Goal: Use online tool/utility: Utilize a website feature to perform a specific function

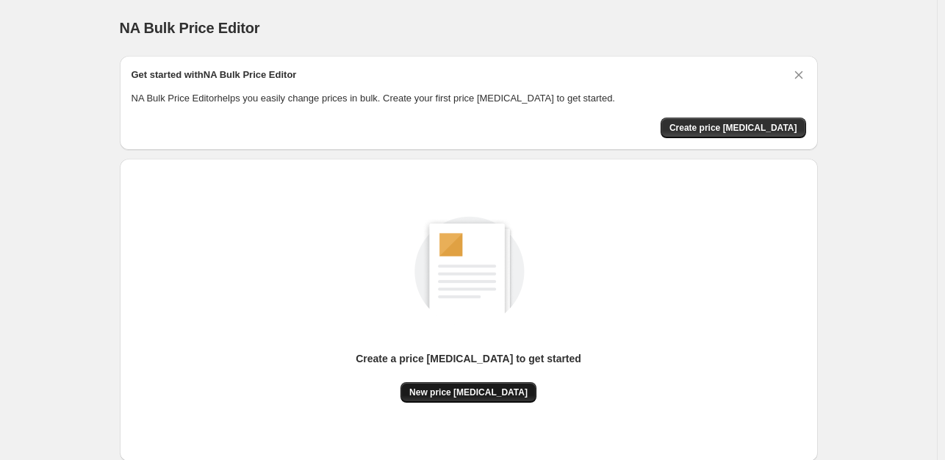
click at [501, 386] on button "New price [MEDICAL_DATA]" at bounding box center [469, 392] width 136 height 21
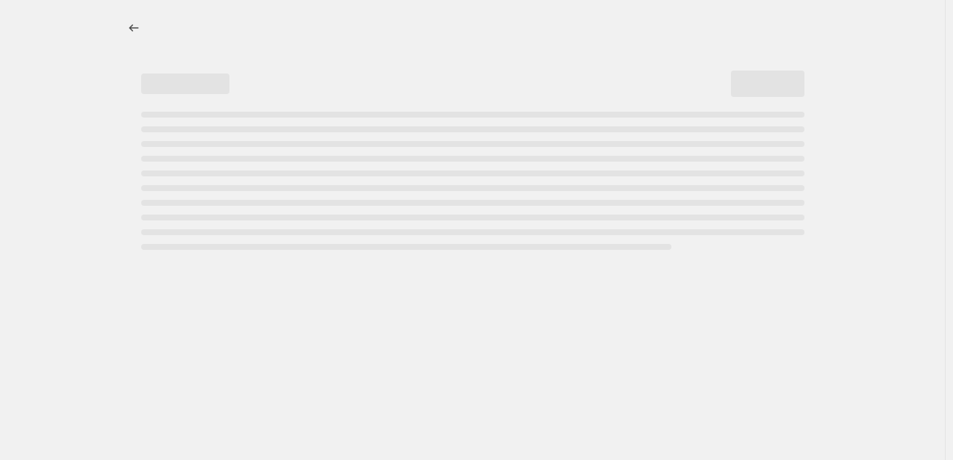
select select "percentage"
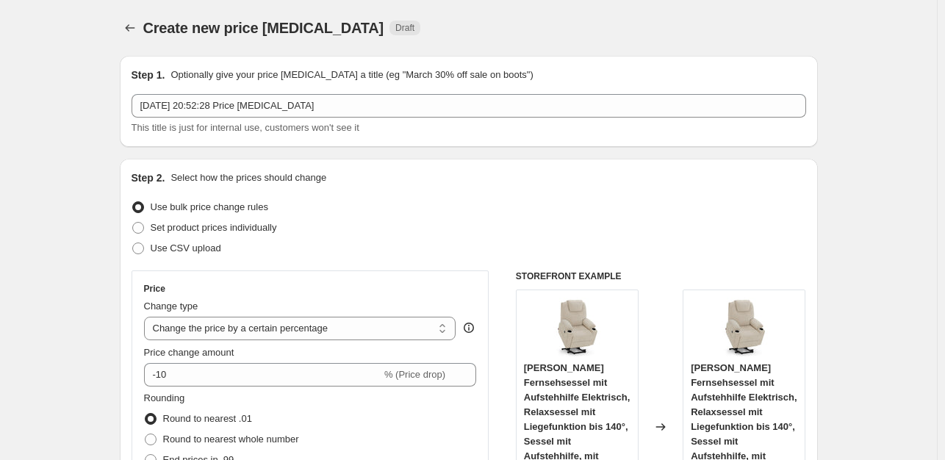
click at [202, 389] on div "Price Change type Change the price to a certain amount Change the price by a ce…" at bounding box center [310, 403] width 333 height 240
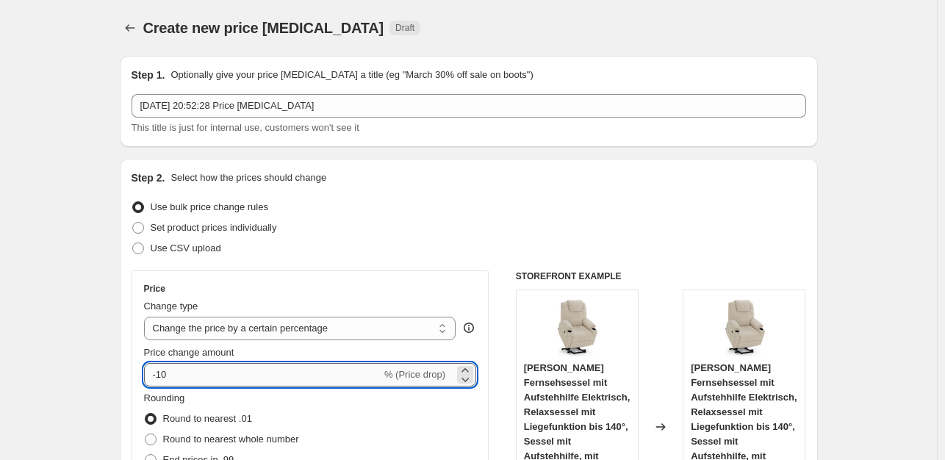
click at [197, 377] on input "-10" at bounding box center [262, 375] width 237 height 24
type input "-1"
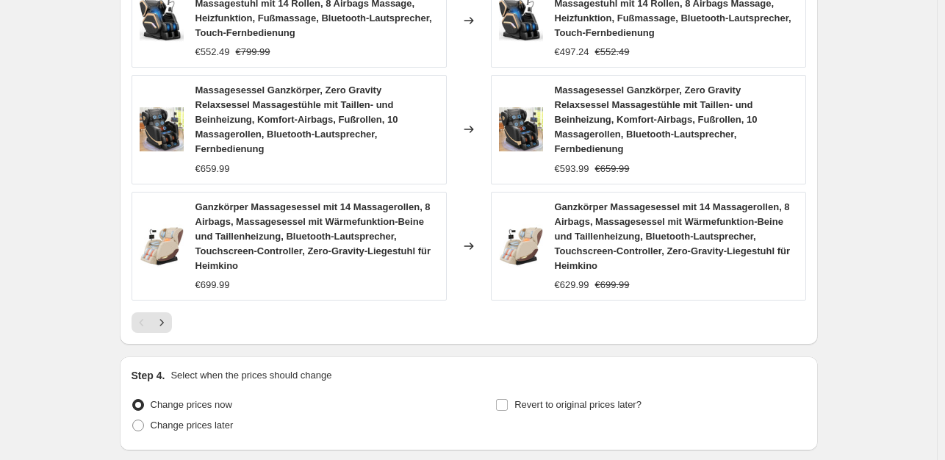
scroll to position [1194, 0]
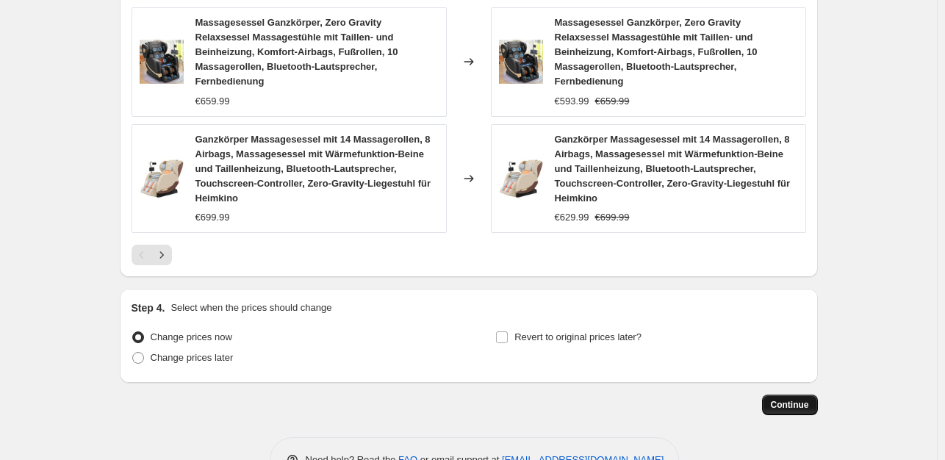
type input "-35"
click at [797, 399] on span "Continue" at bounding box center [790, 405] width 38 height 12
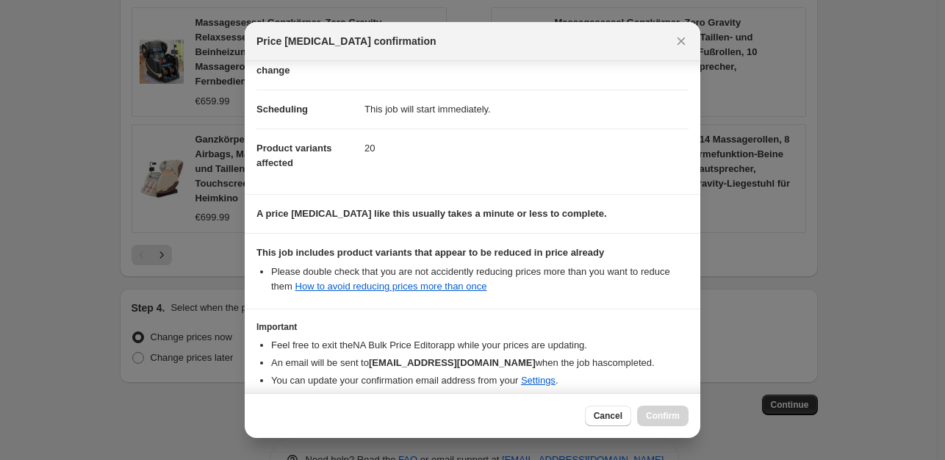
scroll to position [157, 0]
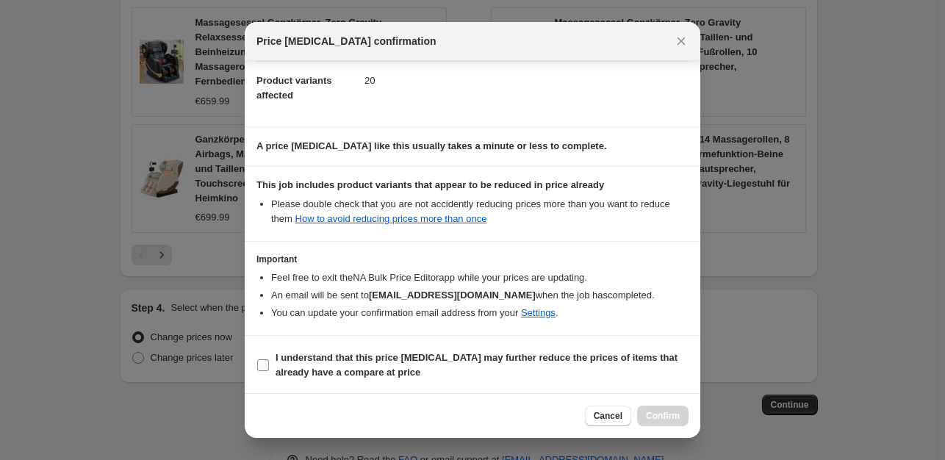
click at [262, 364] on input "I understand that this price [MEDICAL_DATA] may further reduce the prices of it…" at bounding box center [263, 365] width 12 height 12
checkbox input "true"
click at [673, 410] on span "Confirm" at bounding box center [663, 416] width 34 height 12
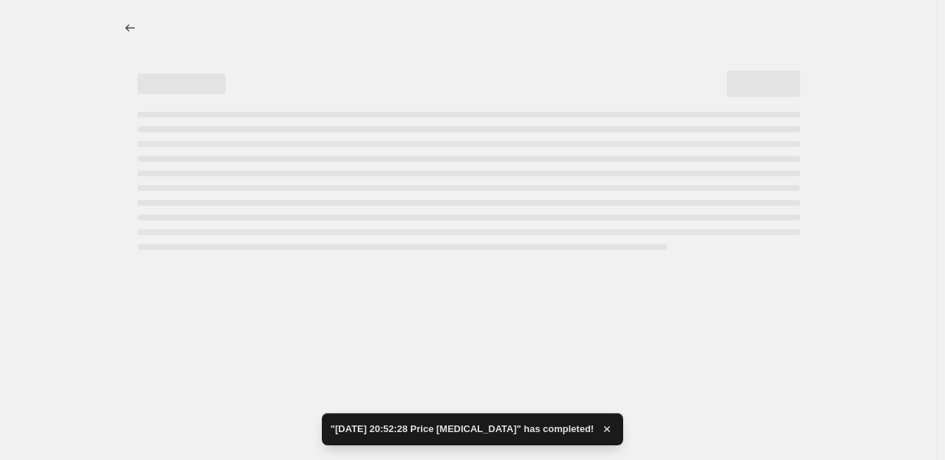
select select "percentage"
